Goal: Transaction & Acquisition: Obtain resource

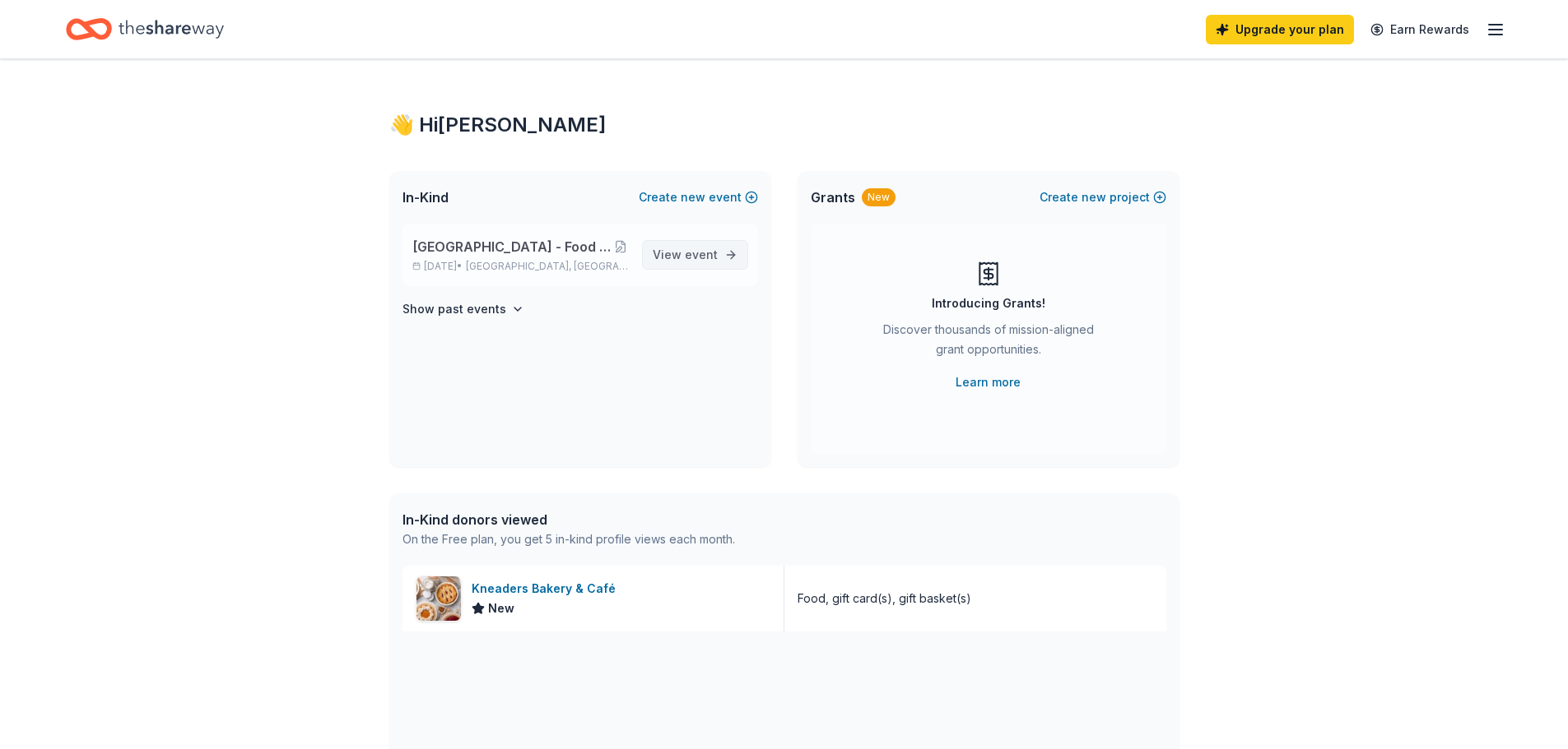
click at [677, 254] on span "View event" at bounding box center [685, 255] width 65 height 20
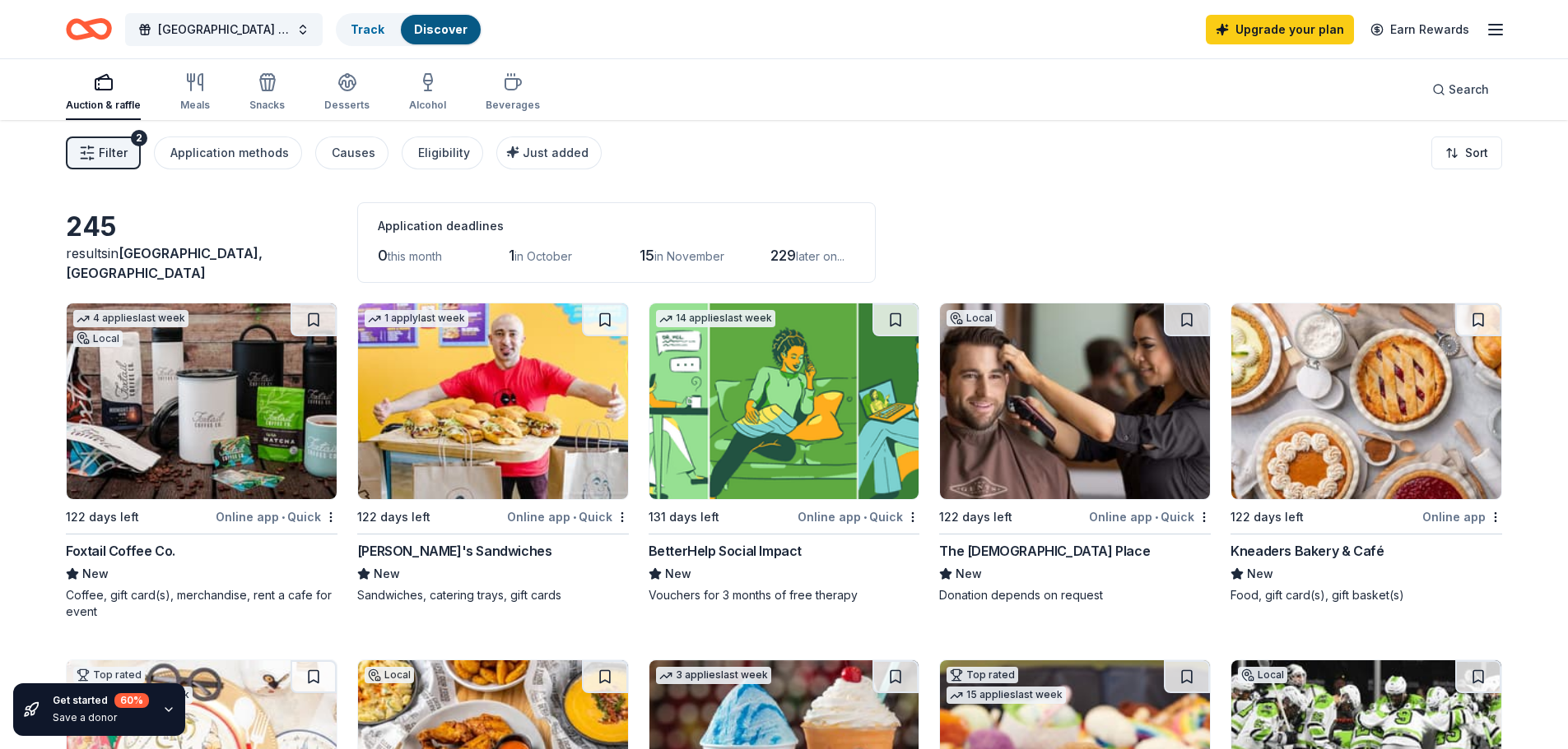
scroll to position [164, 0]
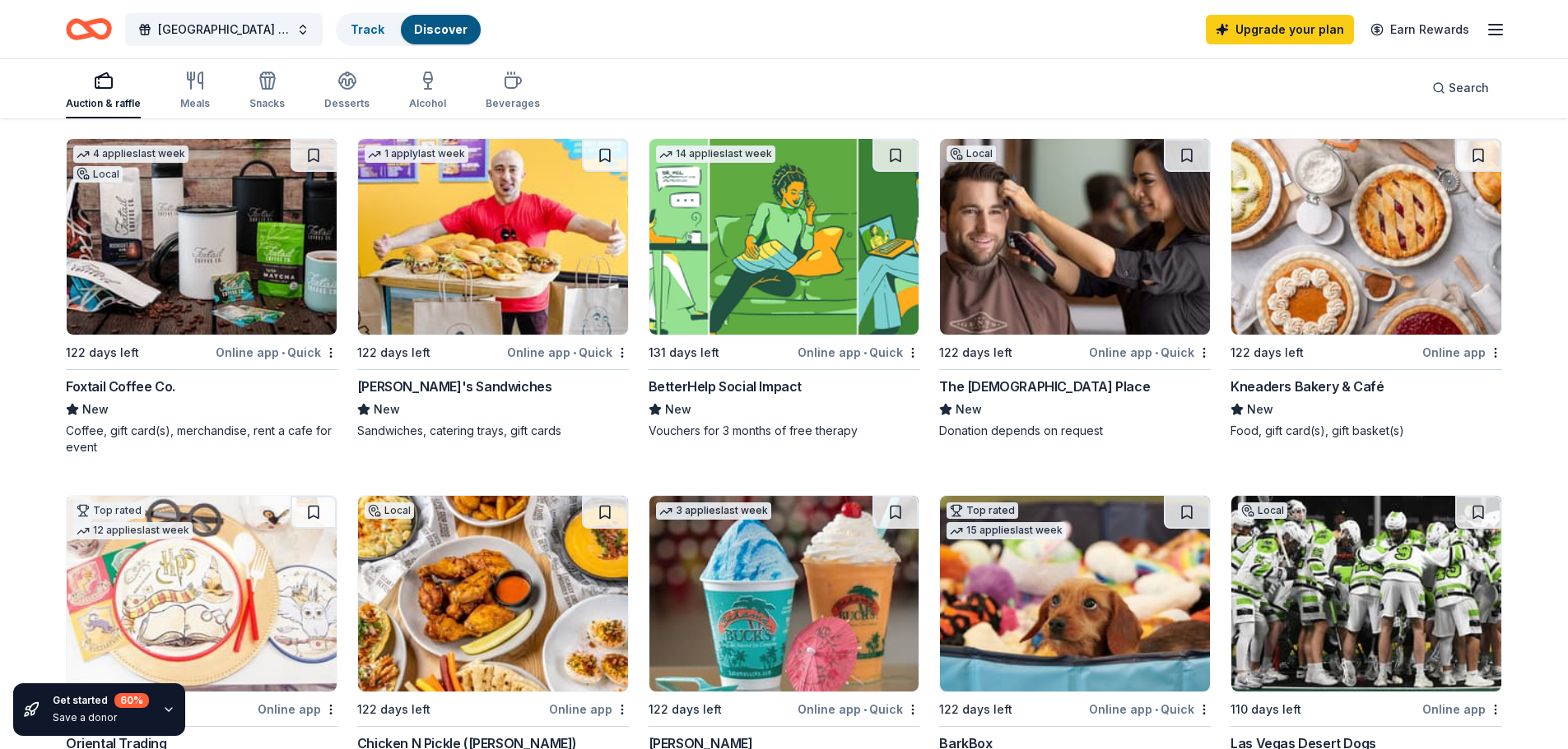
click at [1312, 237] on img at bounding box center [1366, 236] width 270 height 196
